Goal: Task Accomplishment & Management: Complete application form

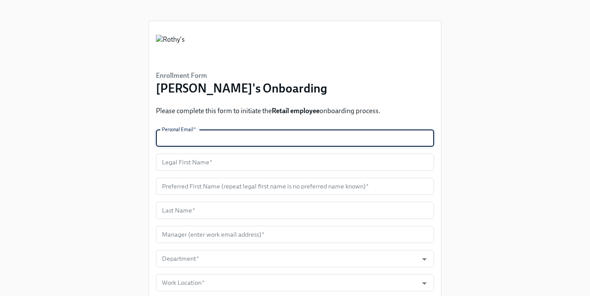
click at [244, 142] on input "text" at bounding box center [295, 138] width 278 height 17
paste input "2012313csh2018@gmail.com"
type input "2012313csh2018@gmail.com"
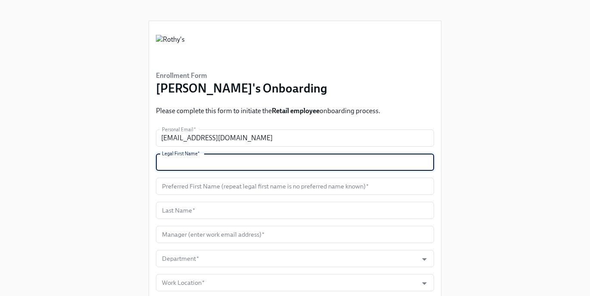
click at [194, 165] on input "text" at bounding box center [295, 162] width 278 height 17
type input "Shelby"
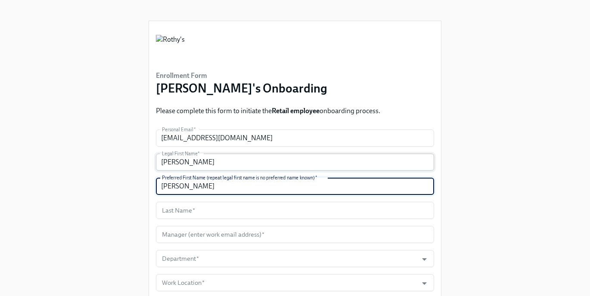
type input "Shelby"
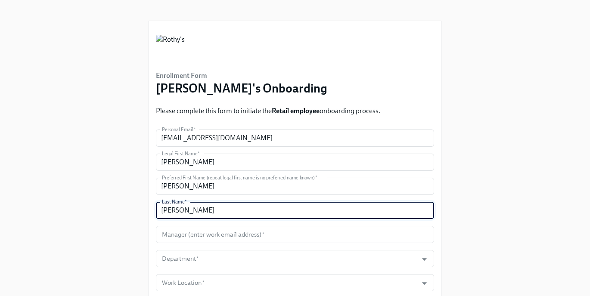
type input "Dieter"
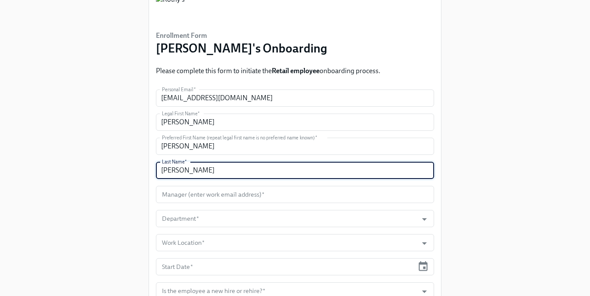
scroll to position [61, 0]
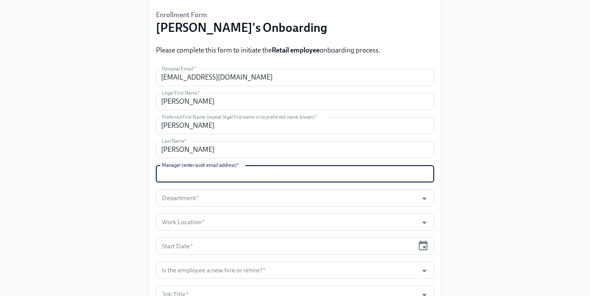
click at [271, 171] on input "text" at bounding box center [295, 173] width 278 height 17
type input "bzamudio@rothys.com"
click at [213, 197] on input "Department   *" at bounding box center [286, 198] width 253 height 17
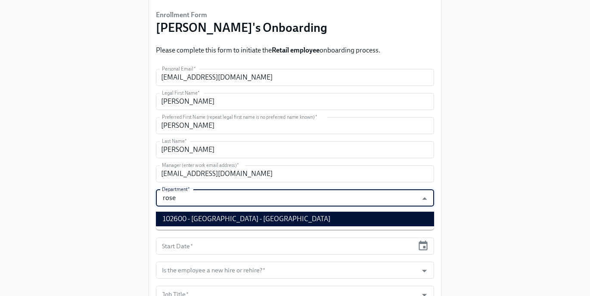
click at [212, 215] on li "102600 - Roseville - CA" at bounding box center [295, 219] width 278 height 15
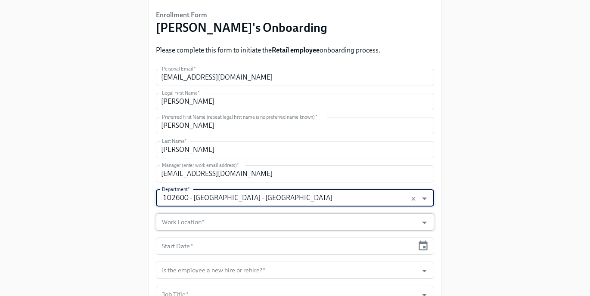
type input "102600 - Roseville - CA"
click at [210, 219] on input "Work Location   *" at bounding box center [286, 222] width 253 height 17
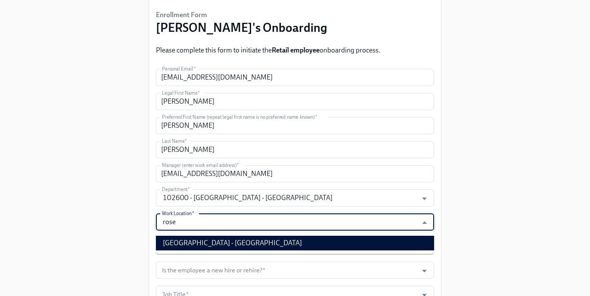
click at [207, 241] on li "Roseville Store - CA" at bounding box center [295, 243] width 278 height 15
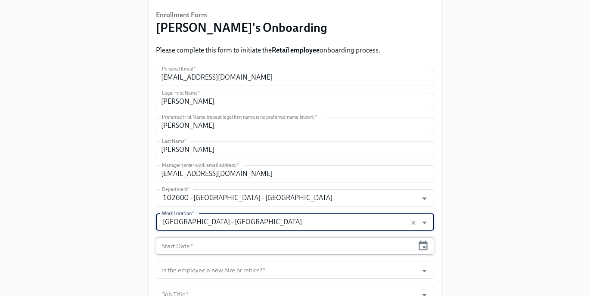
type input "Roseville Store - CA"
click at [204, 243] on input "text" at bounding box center [285, 246] width 258 height 17
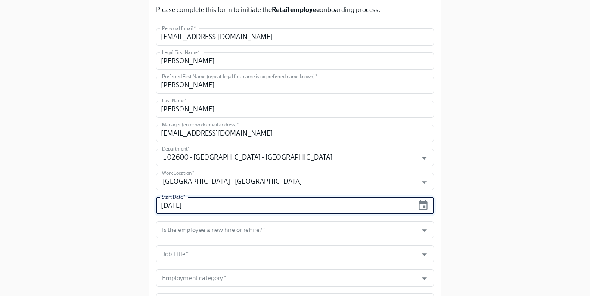
scroll to position [122, 0]
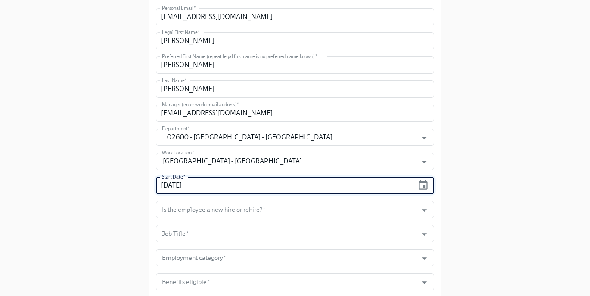
type input "09/04/2025"
click at [227, 210] on input "Is the employee a new hire or rehire?   *" at bounding box center [286, 209] width 253 height 17
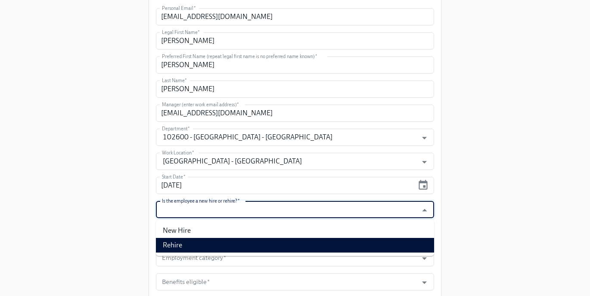
click at [217, 241] on li "Rehire" at bounding box center [295, 245] width 278 height 15
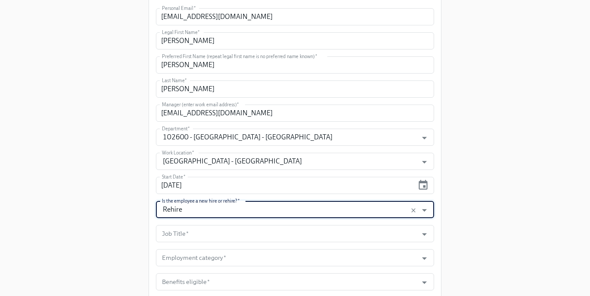
click at [220, 214] on input "Rehire" at bounding box center [286, 209] width 253 height 17
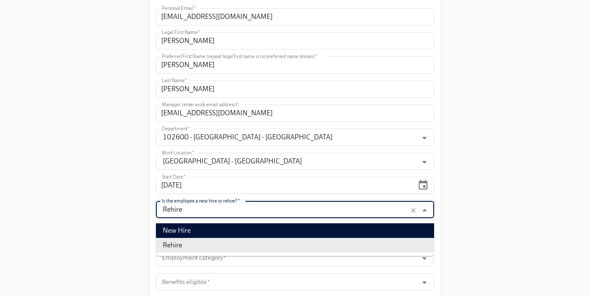
click at [215, 226] on li "New Hire" at bounding box center [295, 231] width 278 height 15
type input "New Hire"
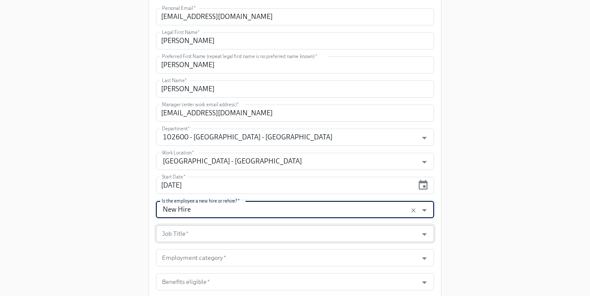
click at [214, 231] on input "Job Title   *" at bounding box center [286, 233] width 253 height 17
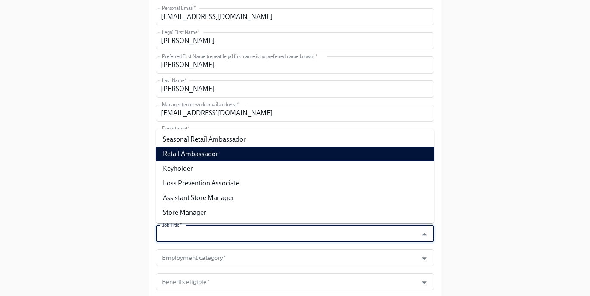
click at [218, 157] on li "Retail Ambassador" at bounding box center [295, 154] width 278 height 15
type input "Retail Ambassador"
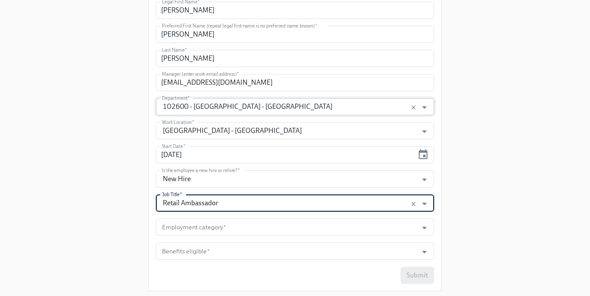
scroll to position [175, 0]
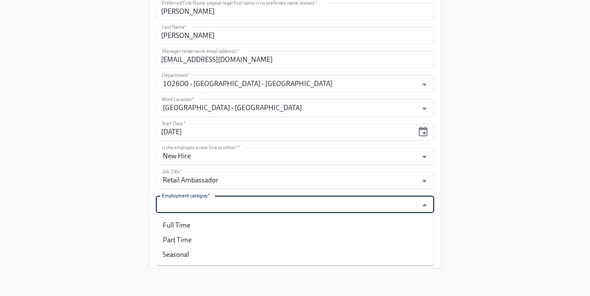
click at [222, 200] on input "Employment category   *" at bounding box center [286, 204] width 253 height 17
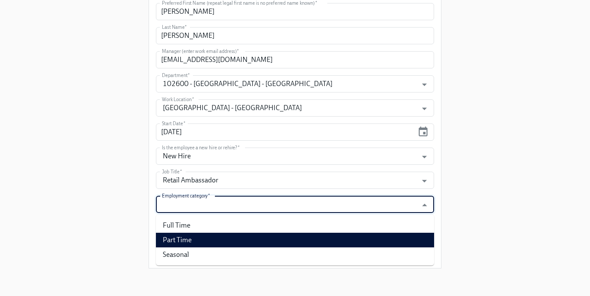
click at [209, 237] on li "Part Time" at bounding box center [295, 240] width 278 height 15
type input "Part Time"
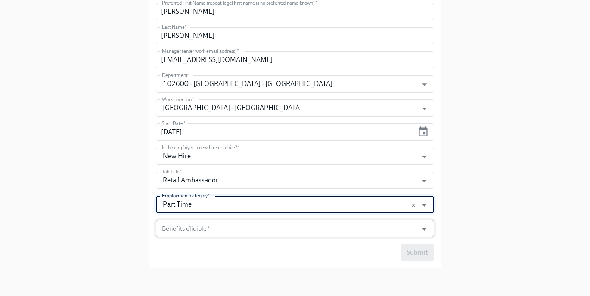
click at [208, 231] on input "Benefits eligible   *" at bounding box center [286, 228] width 253 height 17
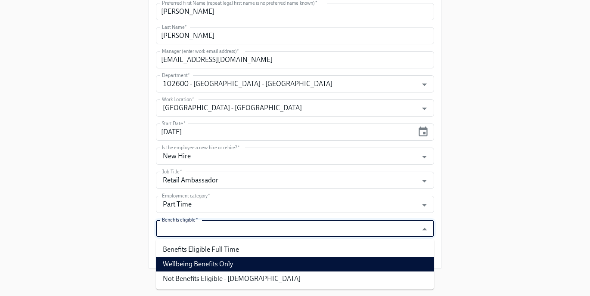
click at [206, 265] on li "Wellbeing Benefits Only" at bounding box center [295, 264] width 278 height 15
type input "Wellbeing Benefits Only"
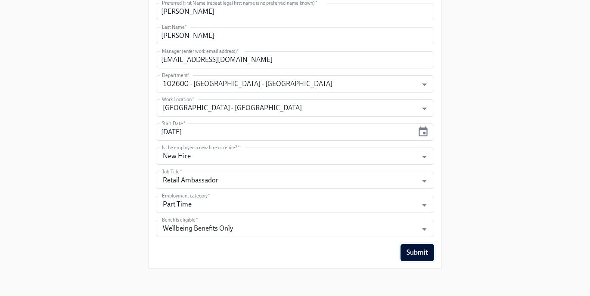
click at [415, 250] on span "Submit" at bounding box center [418, 253] width 22 height 9
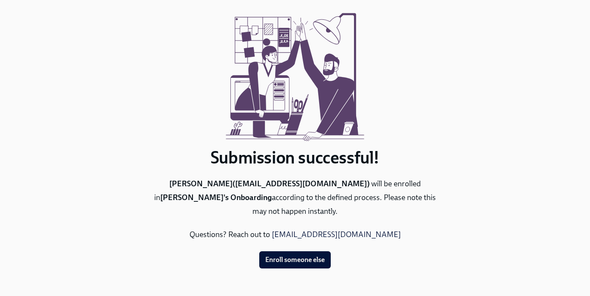
scroll to position [0, 0]
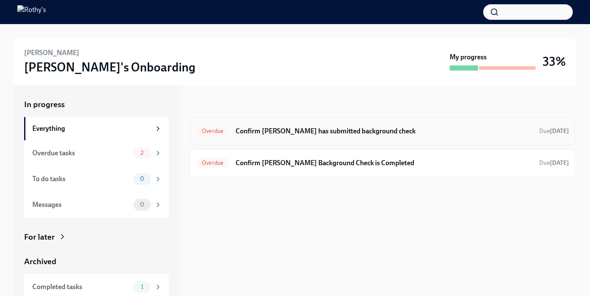
click at [312, 136] on h6 "Confirm Herlinda has submitted background check" at bounding box center [384, 131] width 297 height 9
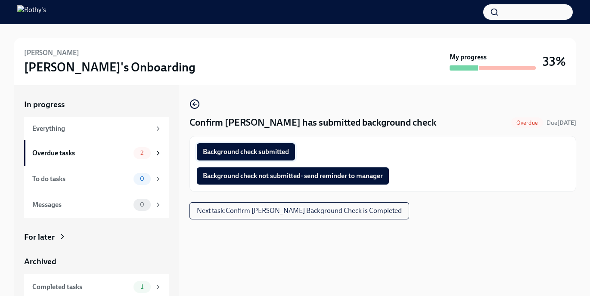
click at [272, 157] on button "Background check submitted" at bounding box center [246, 151] width 98 height 17
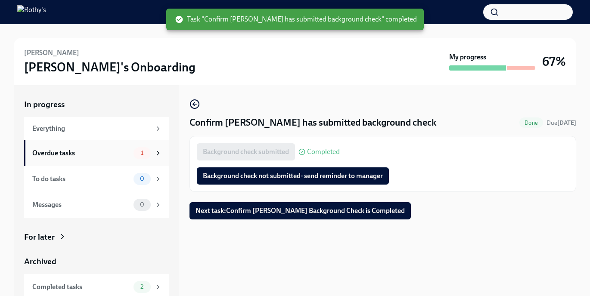
click at [93, 157] on div "Overdue tasks" at bounding box center [81, 153] width 98 height 9
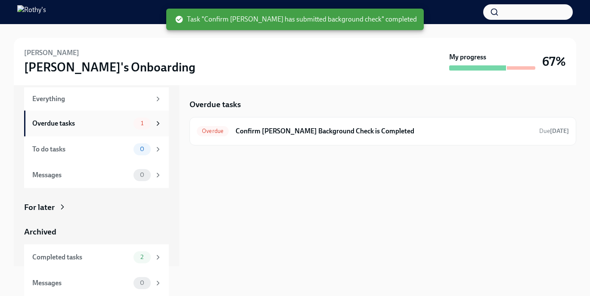
scroll to position [29, 0]
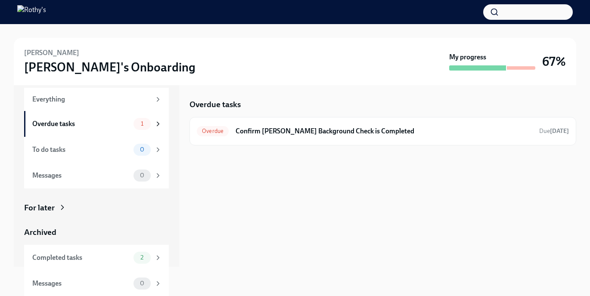
click at [53, 205] on div "For later" at bounding box center [39, 208] width 31 height 11
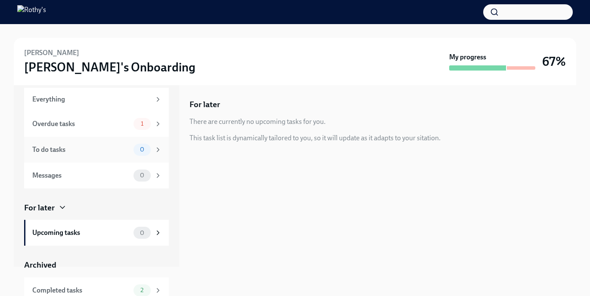
scroll to position [62, 0]
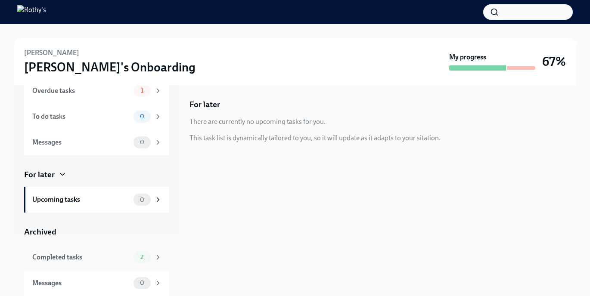
click at [83, 256] on div "Completed tasks" at bounding box center [81, 257] width 98 height 9
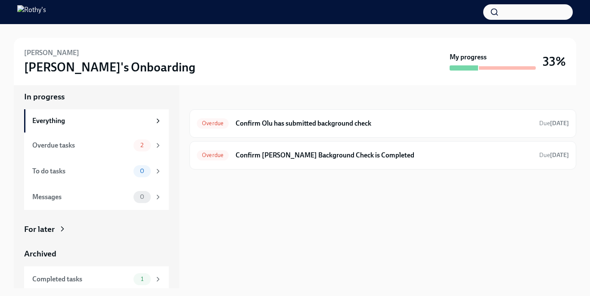
scroll to position [9, 0]
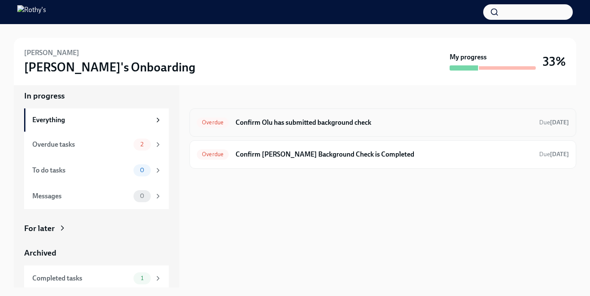
click at [290, 125] on h6 "Confirm Olu has submitted background check" at bounding box center [384, 122] width 297 height 9
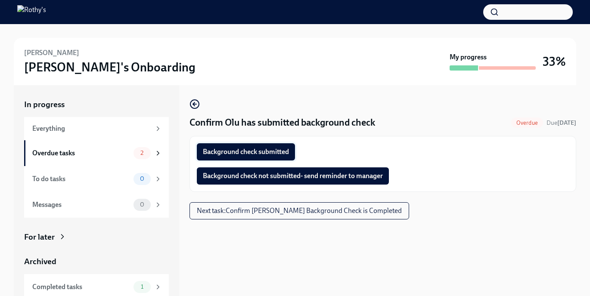
click at [261, 154] on span "Background check submitted" at bounding box center [246, 152] width 86 height 9
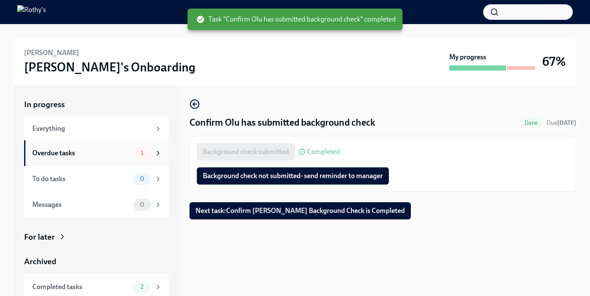
scroll to position [30, 0]
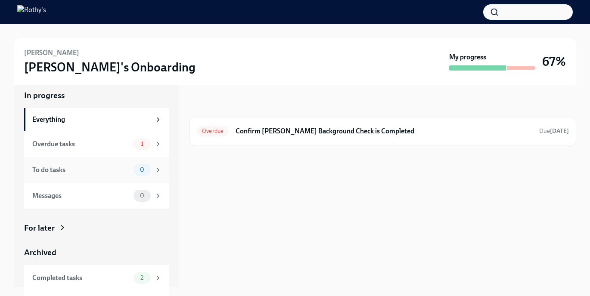
scroll to position [30, 0]
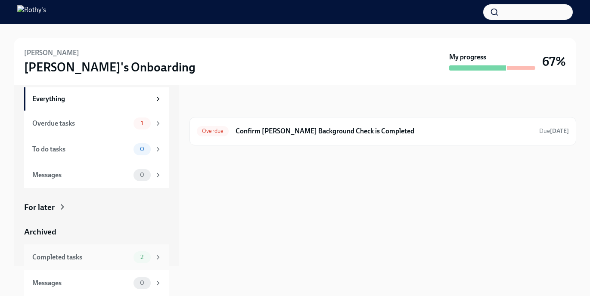
click at [92, 264] on div "Completed tasks 2" at bounding box center [96, 258] width 145 height 26
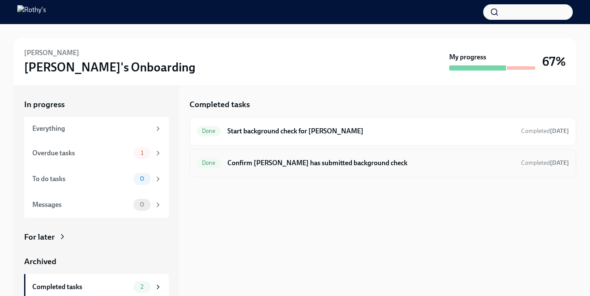
click at [310, 163] on h6 "Confirm [PERSON_NAME] has submitted background check" at bounding box center [371, 163] width 287 height 9
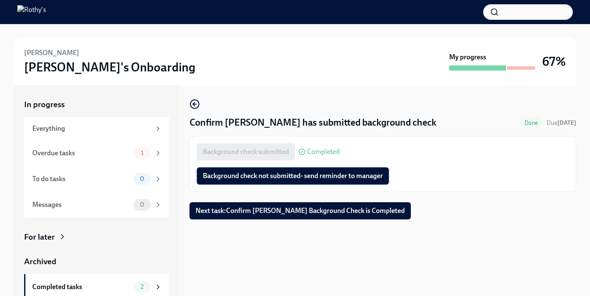
click at [305, 178] on span "Background check not submitted- send reminder to manager" at bounding box center [293, 176] width 180 height 9
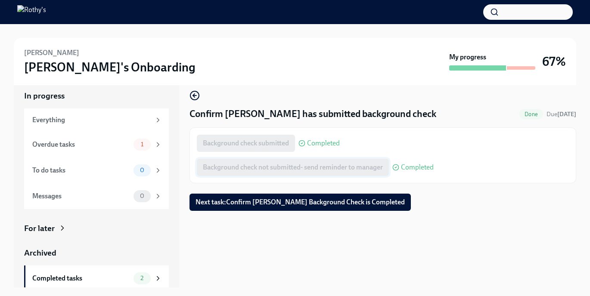
scroll to position [12, 0]
